Goal: Navigation & Orientation: Understand site structure

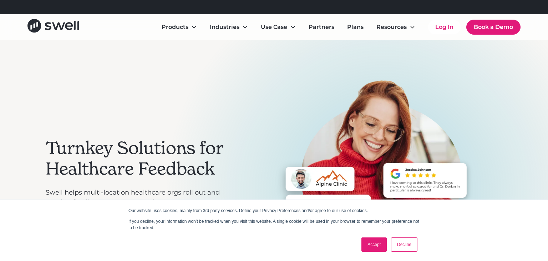
click at [371, 246] on link "Accept" at bounding box center [374, 244] width 25 height 14
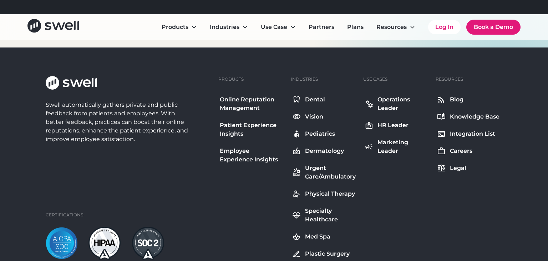
scroll to position [2613, 0]
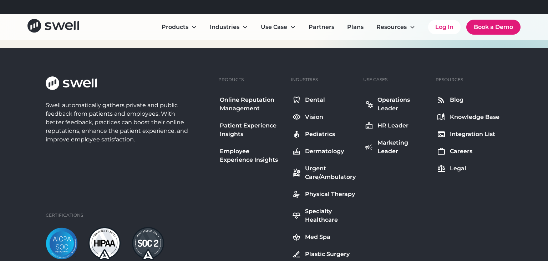
click at [452, 116] on div "Knowledge Base" at bounding box center [475, 117] width 50 height 9
click at [458, 102] on div "Blog" at bounding box center [457, 100] width 14 height 9
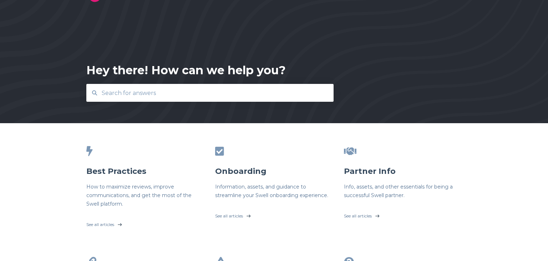
scroll to position [4, 0]
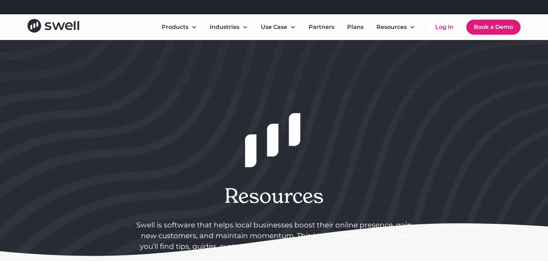
scroll to position [172, 0]
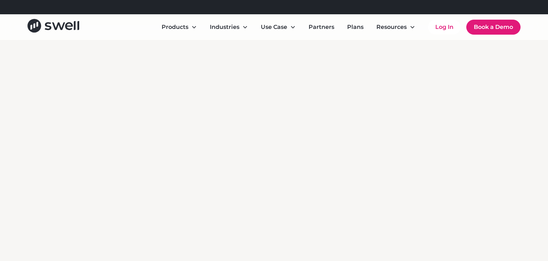
scroll to position [2072, 0]
